Goal: Check status: Check status

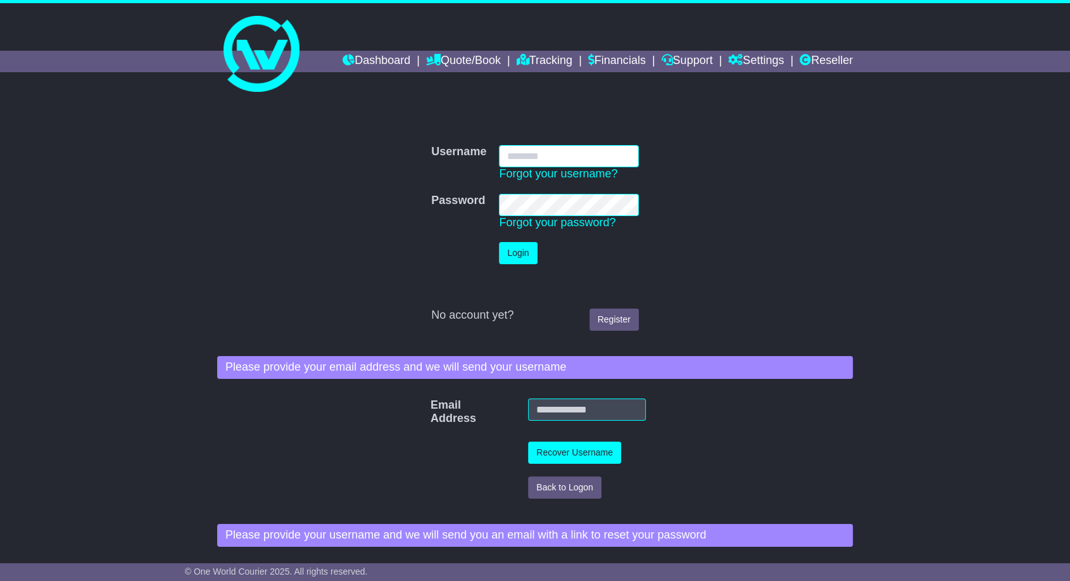
type input "**********"
click at [511, 262] on button "Login" at bounding box center [518, 253] width 38 height 22
click at [518, 257] on button "Login" at bounding box center [518, 253] width 38 height 22
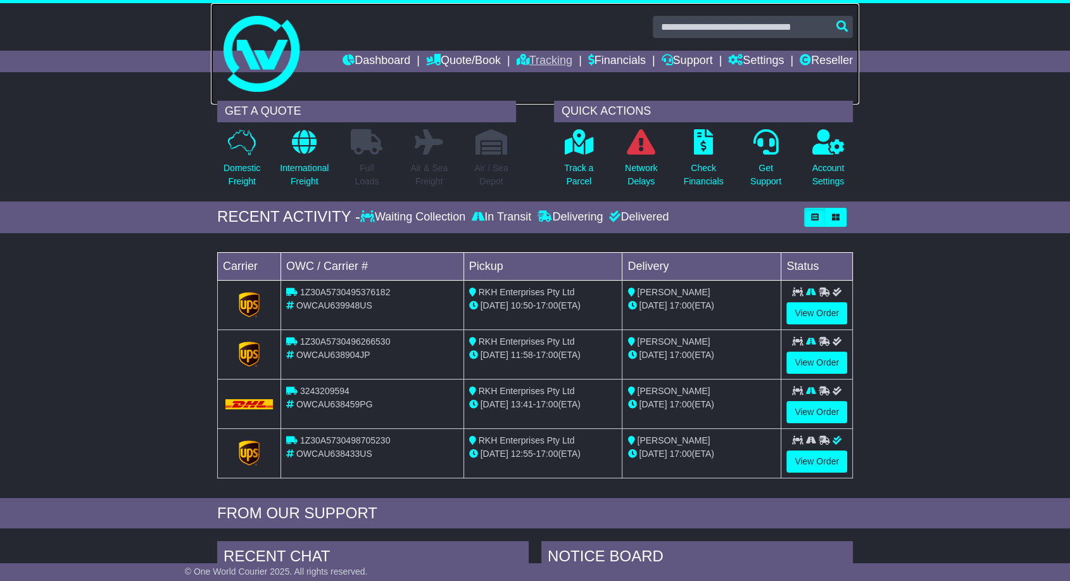
click at [528, 50] on link at bounding box center [535, 53] width 649 height 101
click at [550, 67] on link "Tracking" at bounding box center [545, 62] width 56 height 22
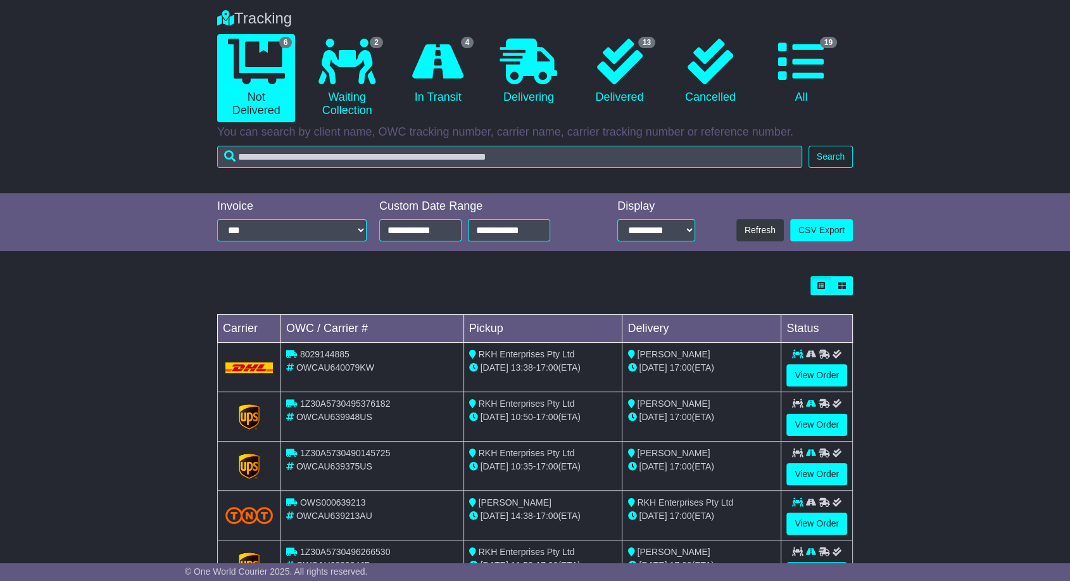
scroll to position [199, 0]
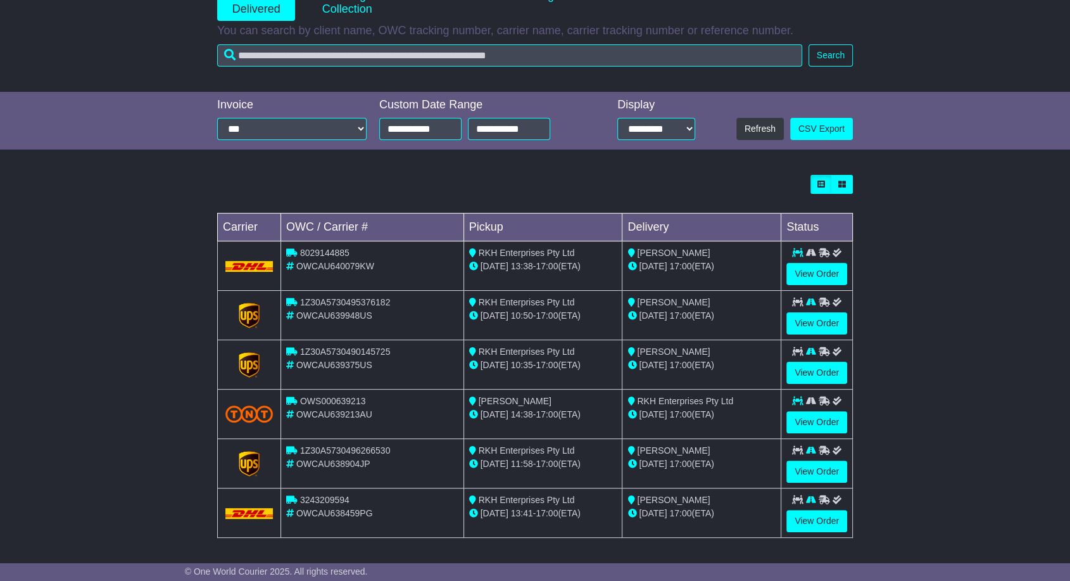
click at [329, 402] on span "OWS000639213" at bounding box center [333, 401] width 66 height 10
copy span "OWS000639213"
click at [826, 424] on link "View Order" at bounding box center [817, 422] width 61 height 22
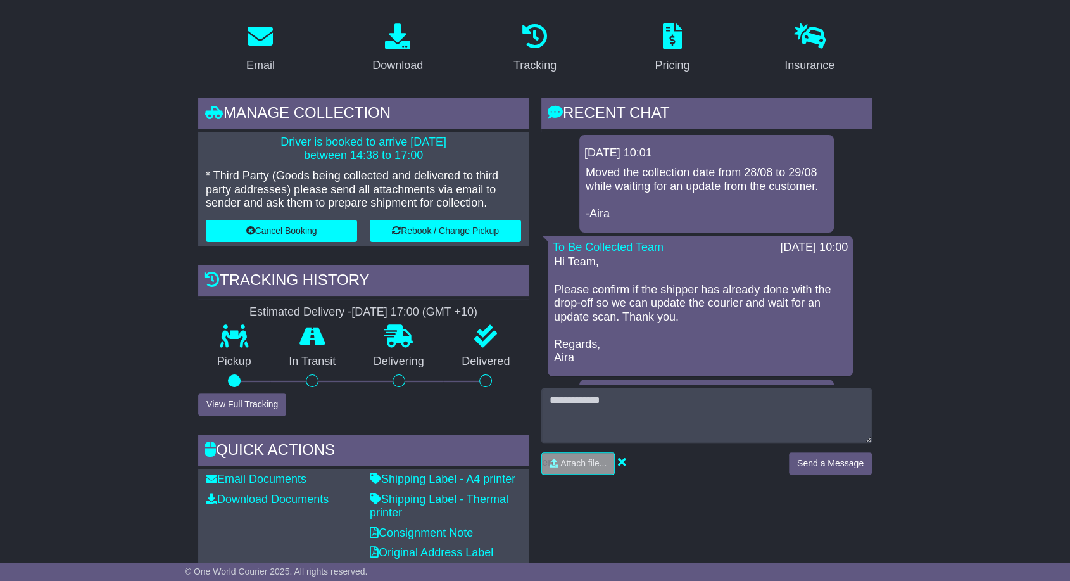
scroll to position [211, 0]
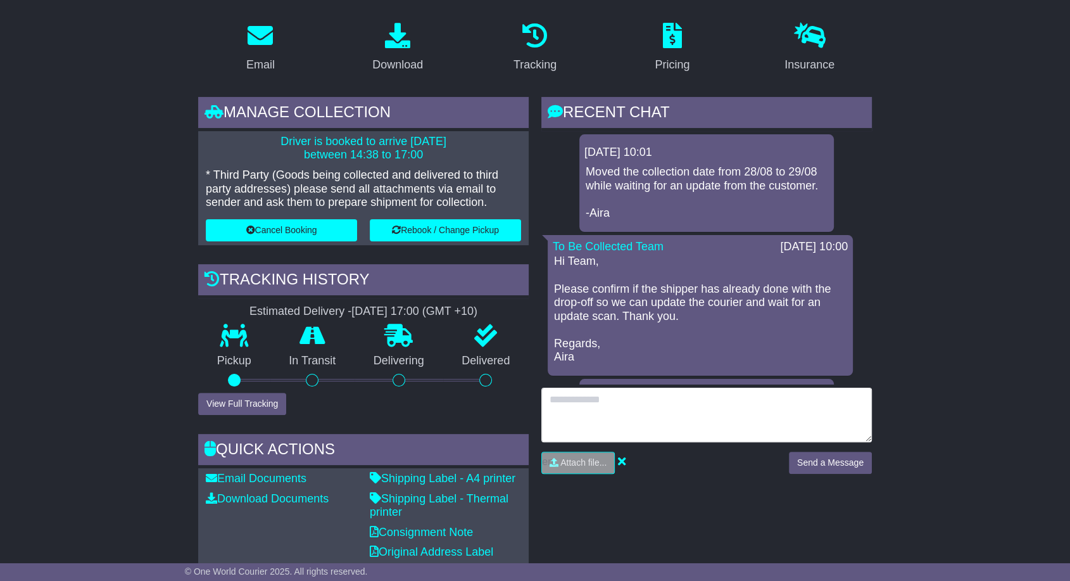
click at [765, 416] on textarea at bounding box center [707, 415] width 331 height 54
type textarea "**********"
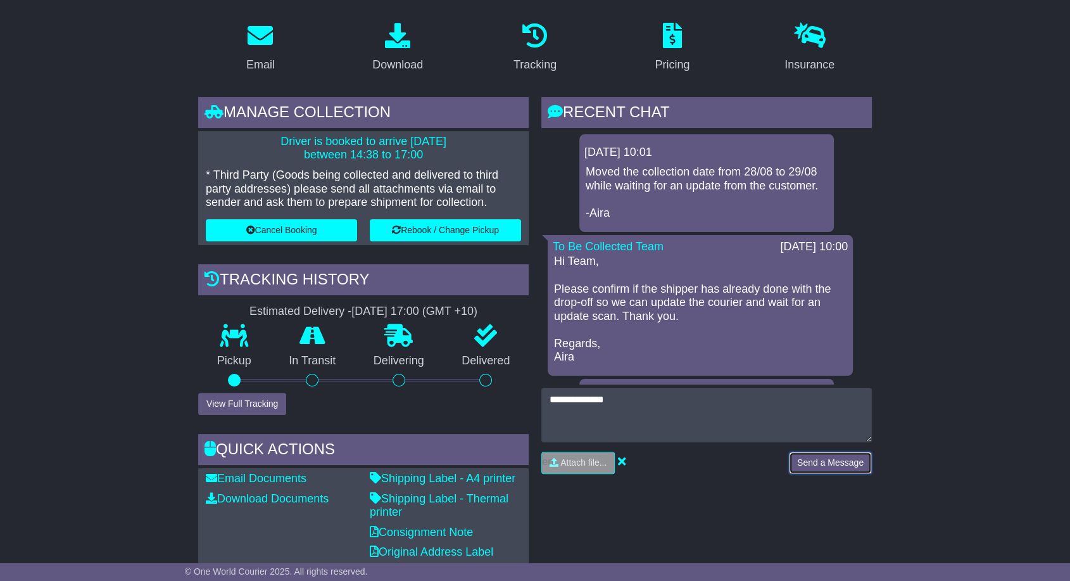
click at [829, 460] on button "Send a Message" at bounding box center [830, 463] width 83 height 22
